Goal: Task Accomplishment & Management: Use online tool/utility

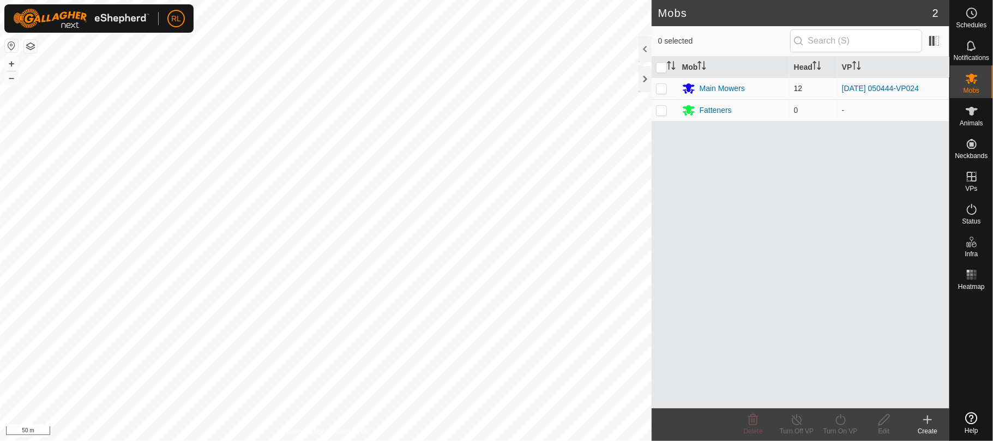
click at [660, 92] on p-checkbox at bounding box center [661, 88] width 11 height 9
checkbox input "true"
click at [834, 421] on icon at bounding box center [841, 419] width 14 height 13
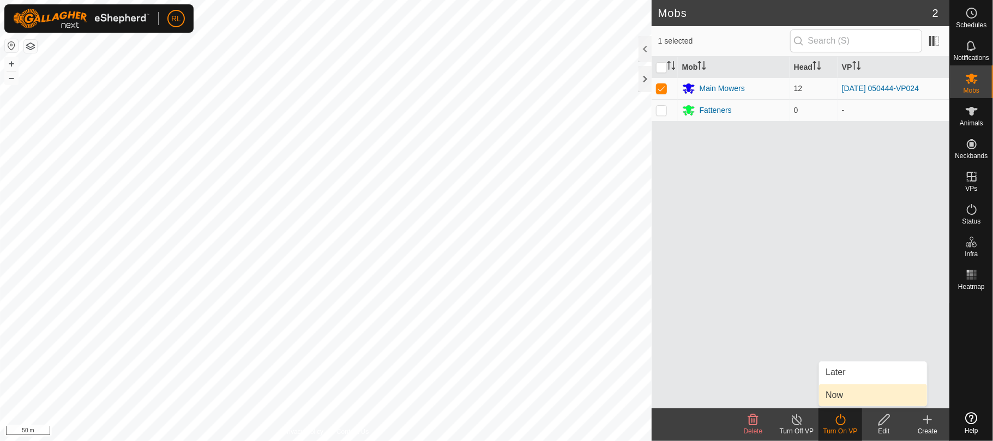
click at [827, 399] on link "Now" at bounding box center [873, 395] width 108 height 22
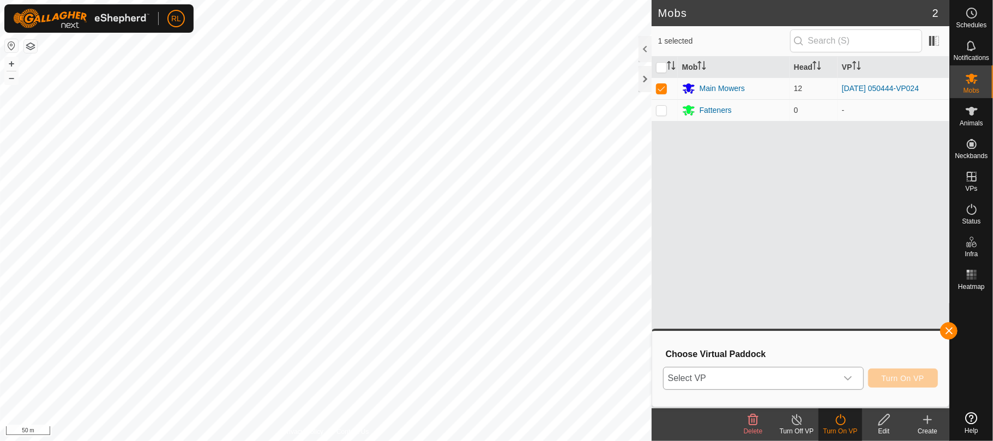
click at [851, 380] on icon "dropdown trigger" at bounding box center [847, 378] width 9 height 9
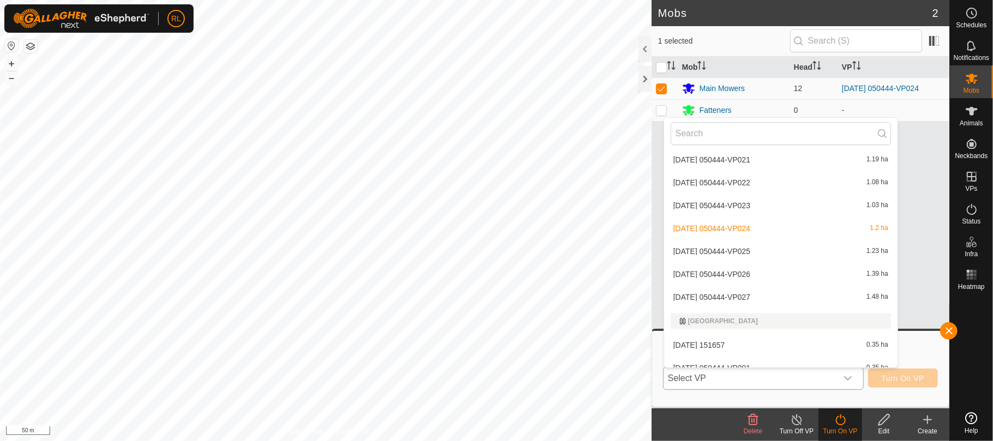
scroll to position [234, 0]
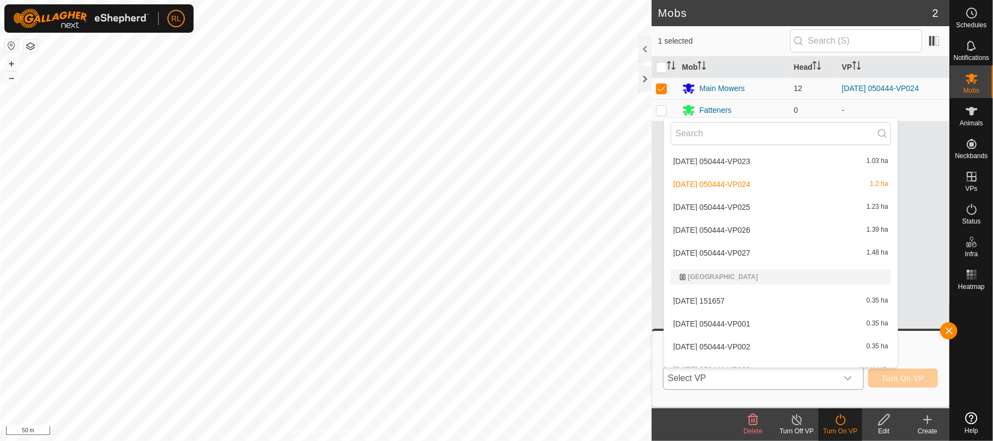
click at [711, 208] on li "[DATE] 050444-VP025 1.23 ha" at bounding box center [780, 207] width 233 height 22
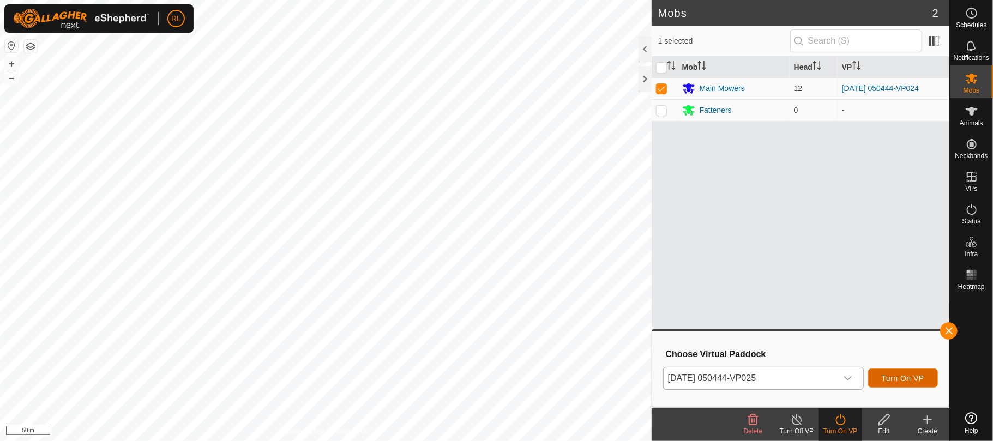
click at [897, 378] on span "Turn On VP" at bounding box center [903, 378] width 43 height 9
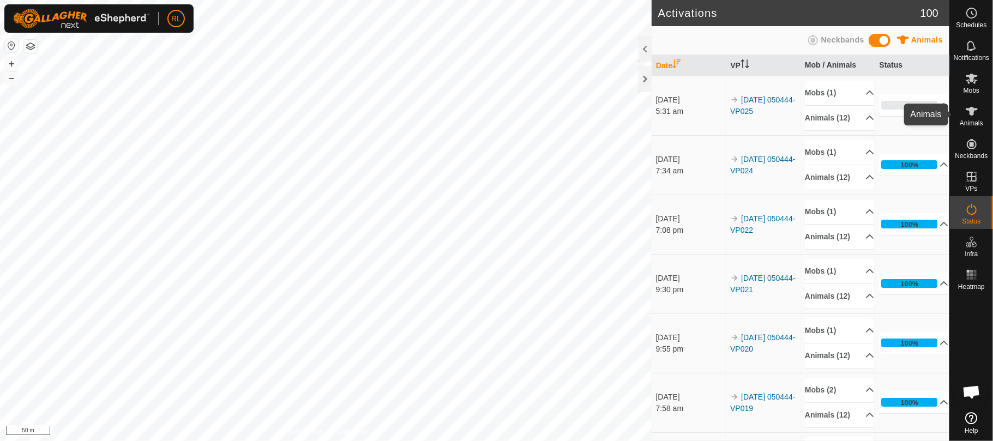
click at [977, 113] on icon at bounding box center [971, 111] width 13 height 13
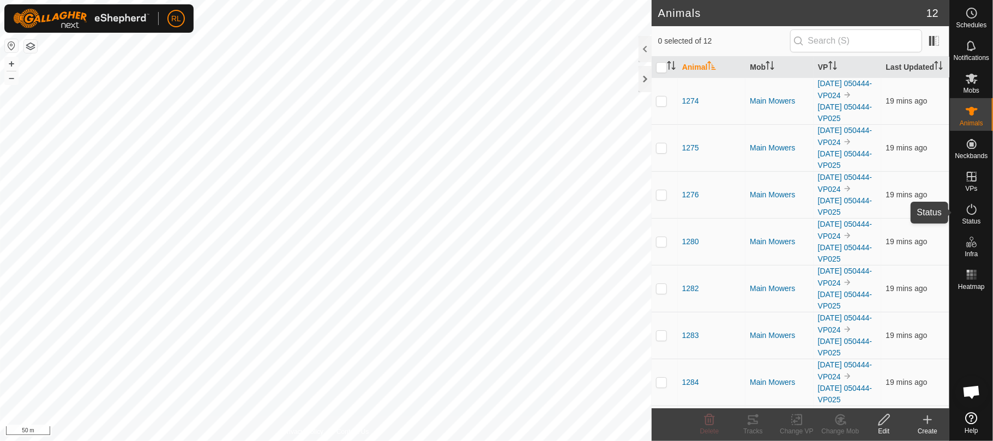
click at [979, 208] on es-activation-svg-icon at bounding box center [972, 209] width 20 height 17
